Goal: Navigation & Orientation: Go to known website

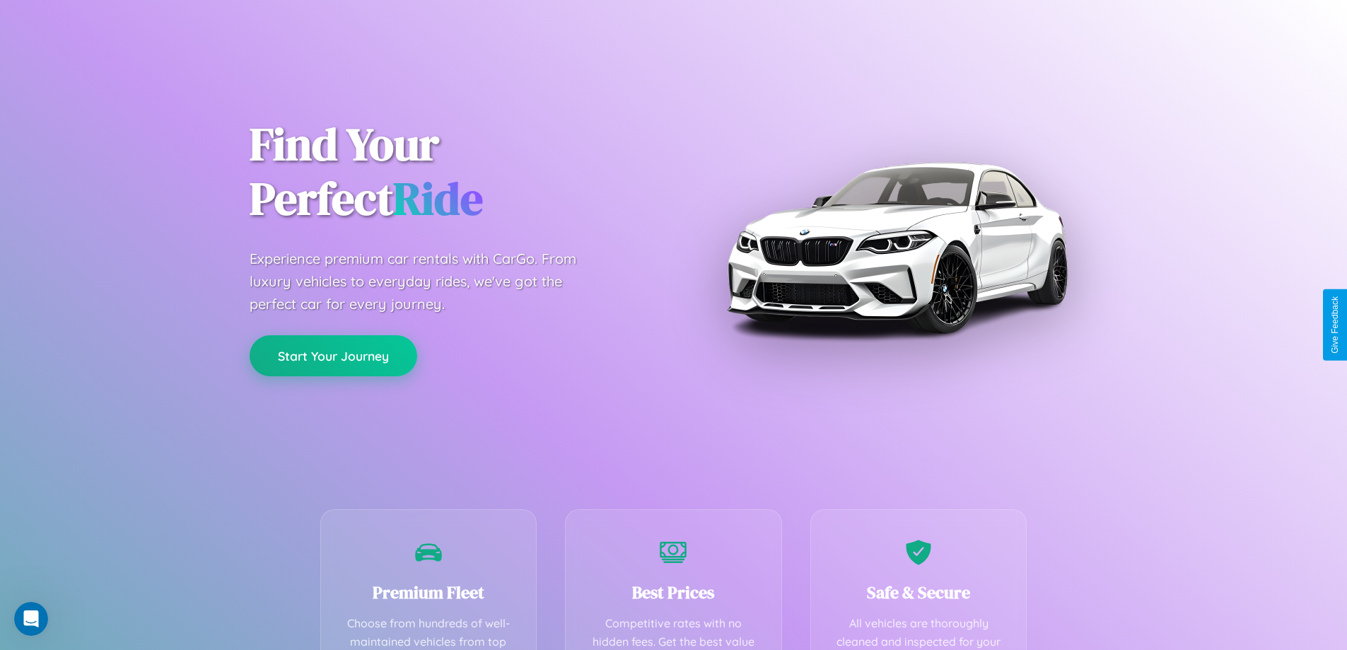
click at [333, 356] on button "Start Your Journey" at bounding box center [334, 355] width 168 height 41
click at [333, 355] on button "Start Your Journey" at bounding box center [334, 355] width 168 height 41
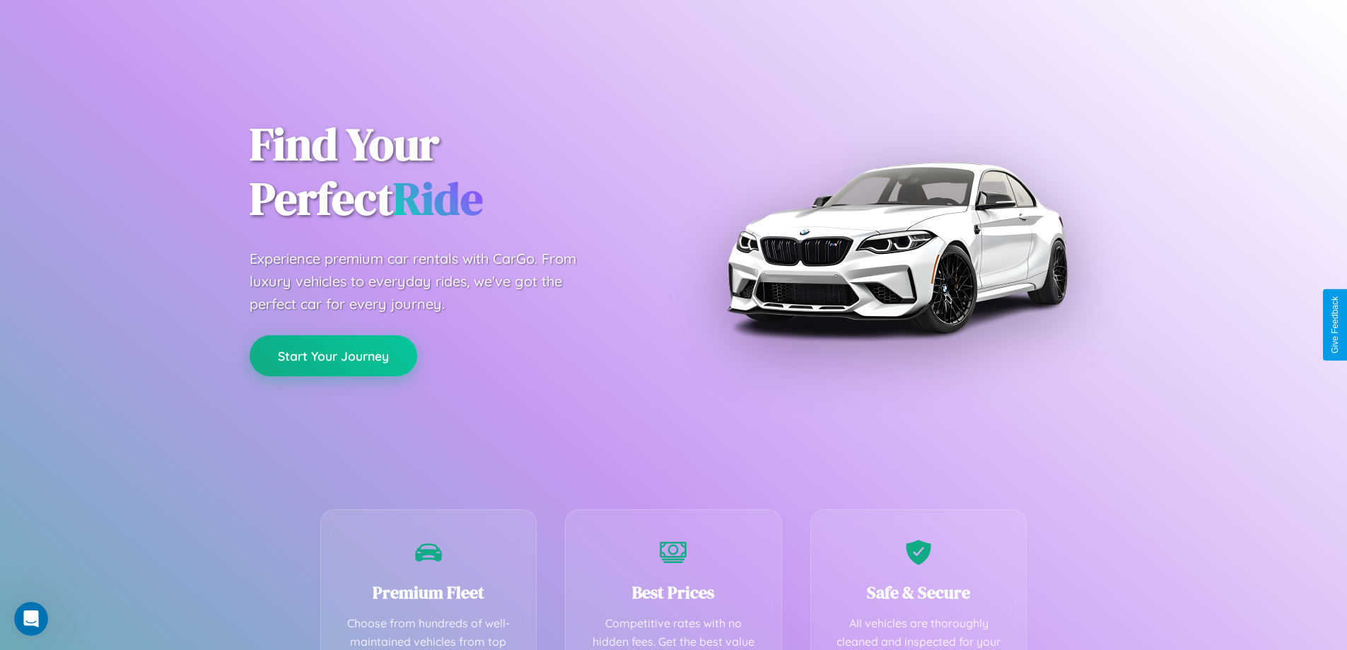
click at [333, 355] on button "Start Your Journey" at bounding box center [334, 355] width 168 height 41
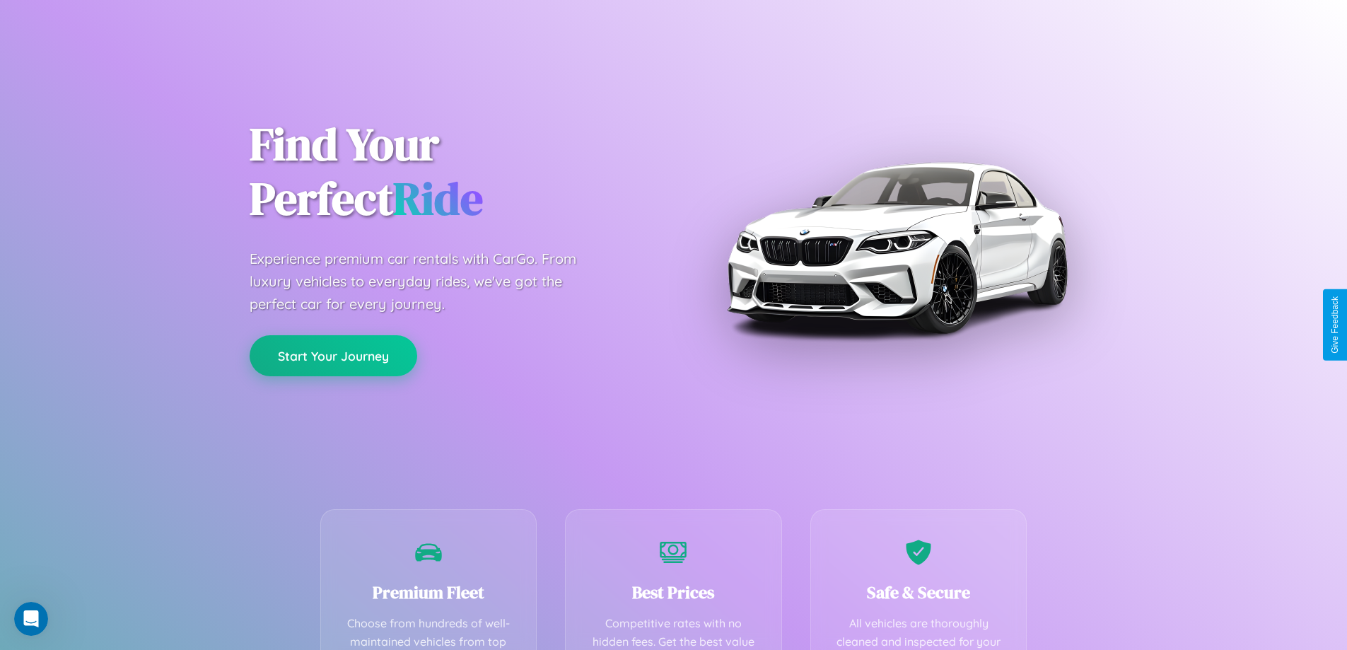
click at [333, 355] on button "Start Your Journey" at bounding box center [334, 355] width 168 height 41
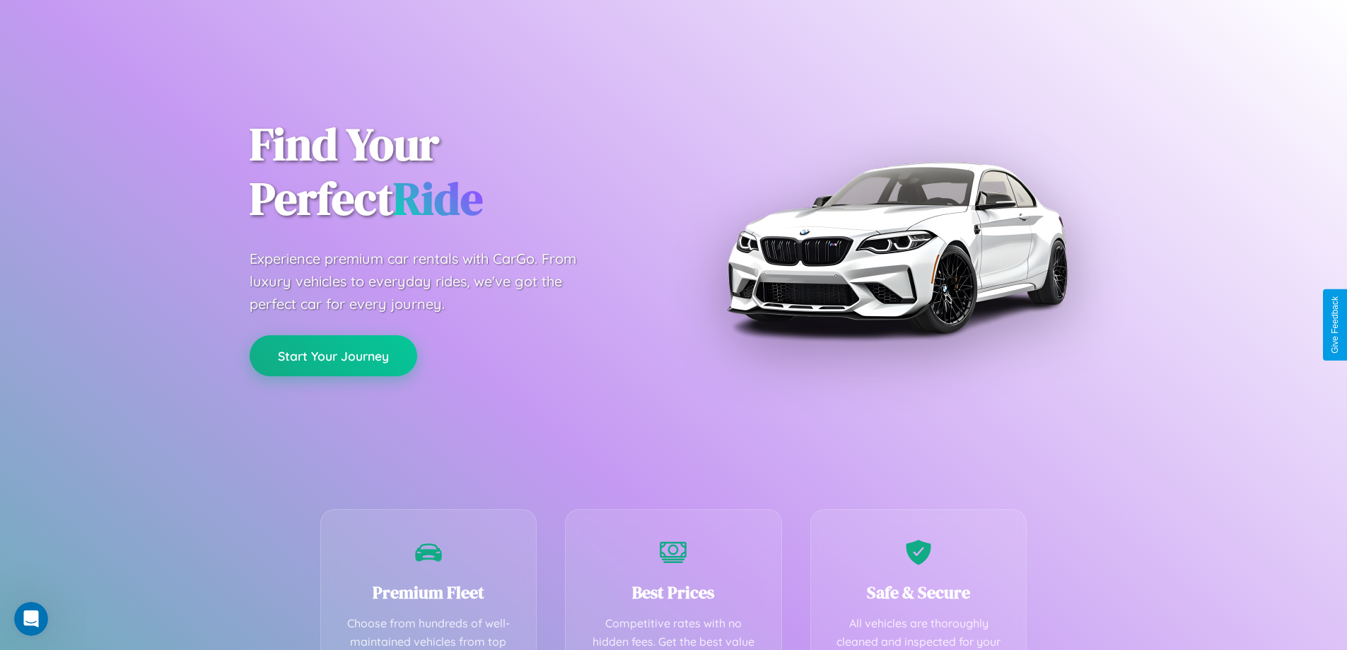
click at [333, 355] on button "Start Your Journey" at bounding box center [334, 355] width 168 height 41
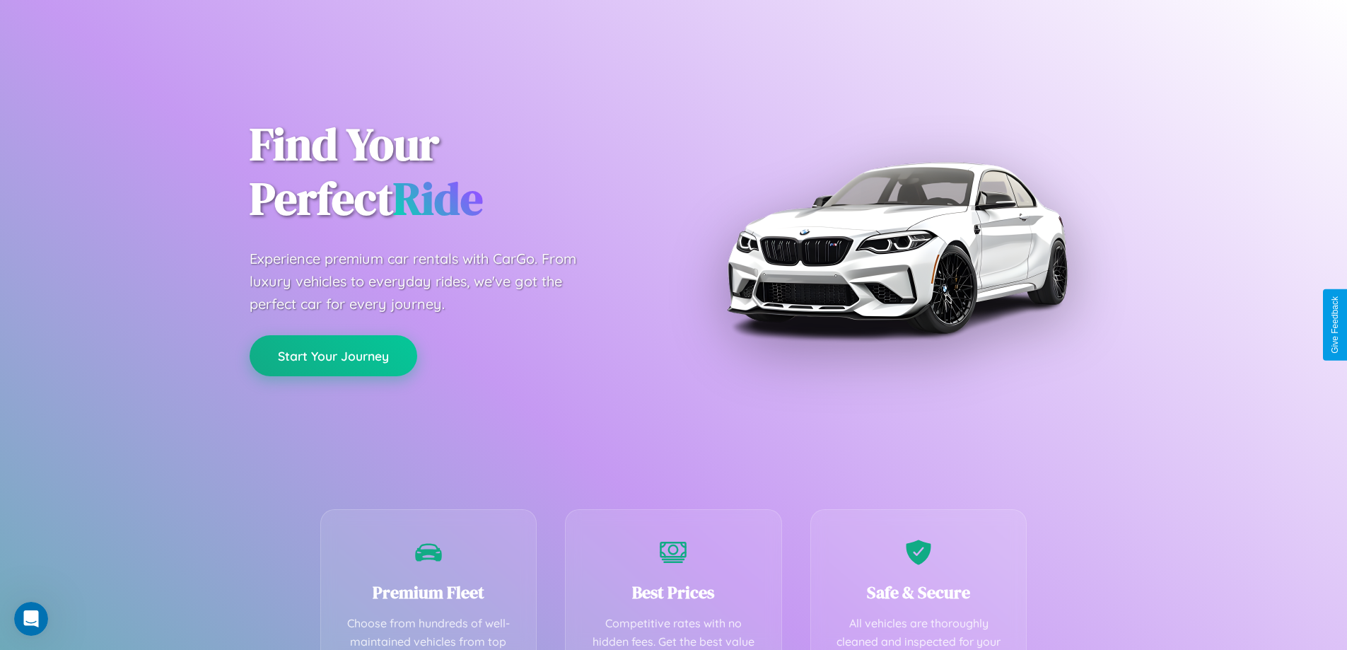
click at [333, 355] on button "Start Your Journey" at bounding box center [334, 355] width 168 height 41
